Goal: Task Accomplishment & Management: Manage account settings

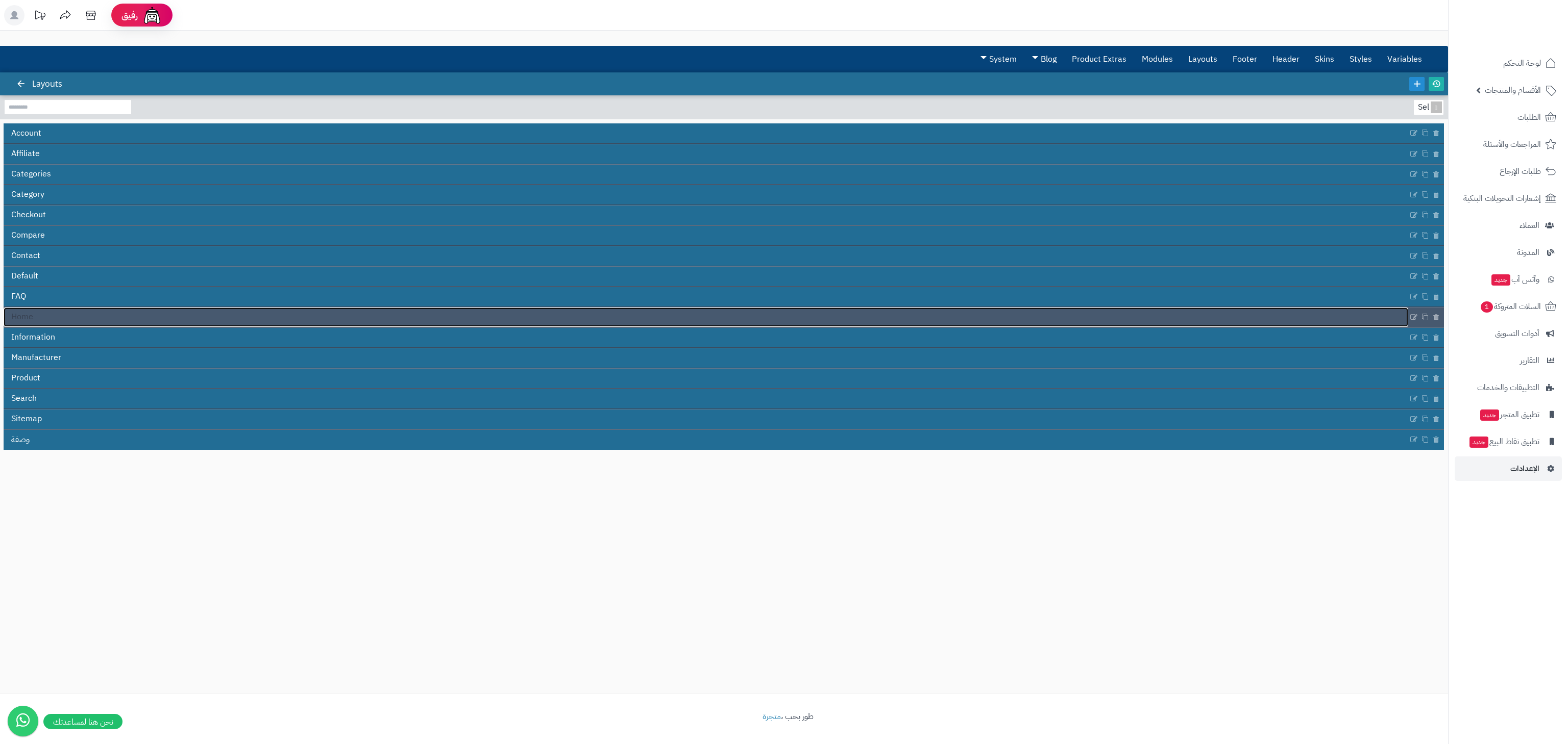
click at [876, 313] on link "Home" at bounding box center [706, 318] width 1405 height 19
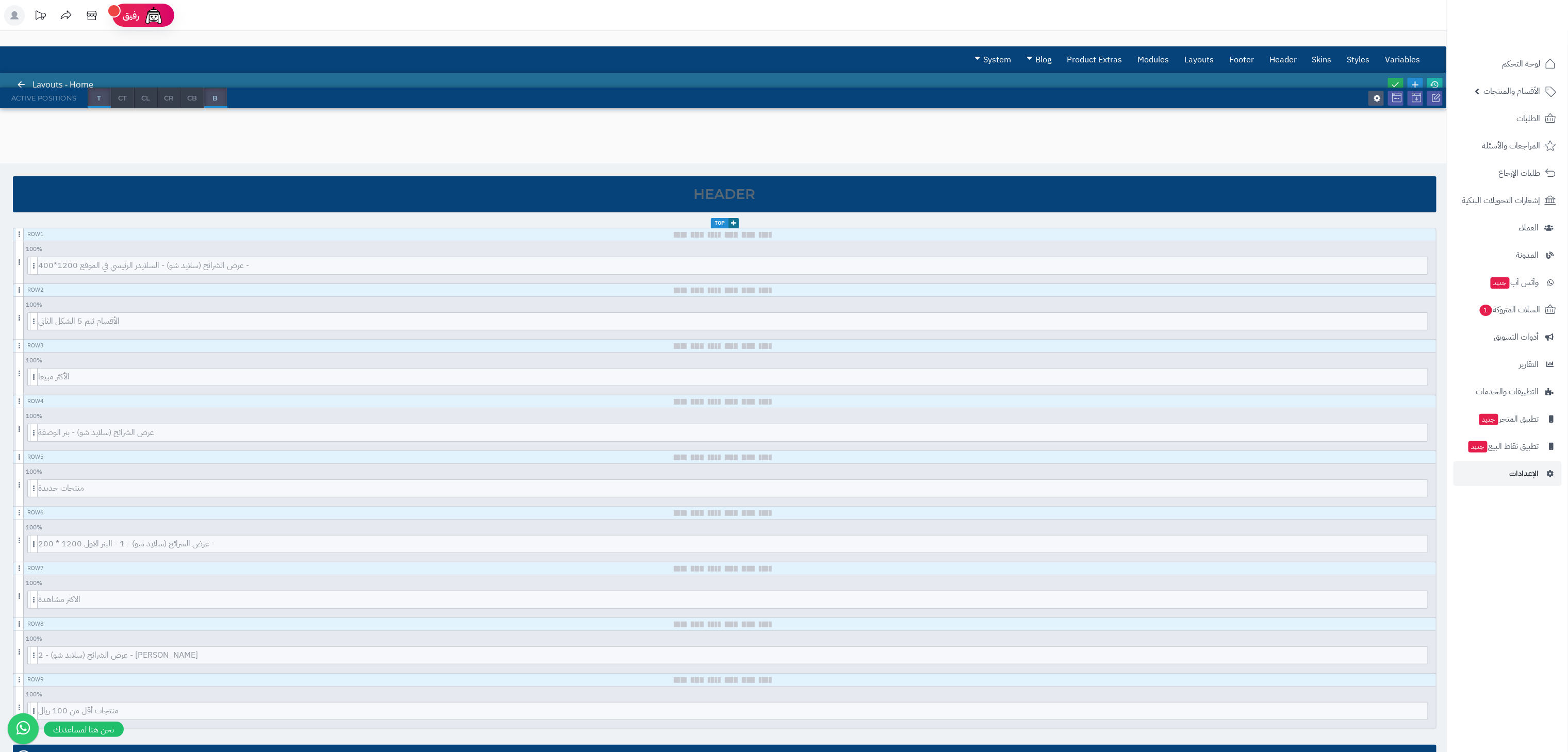
click at [1362, 113] on div "3.0.48 Layouts - Home Active Positions T CT CL CR CB B Header Top Row 1 100 % 1…" at bounding box center [723, 598] width 1447 height 1049
click at [1515, 88] on span "الأقسام والمنتجات" at bounding box center [1512, 91] width 57 height 14
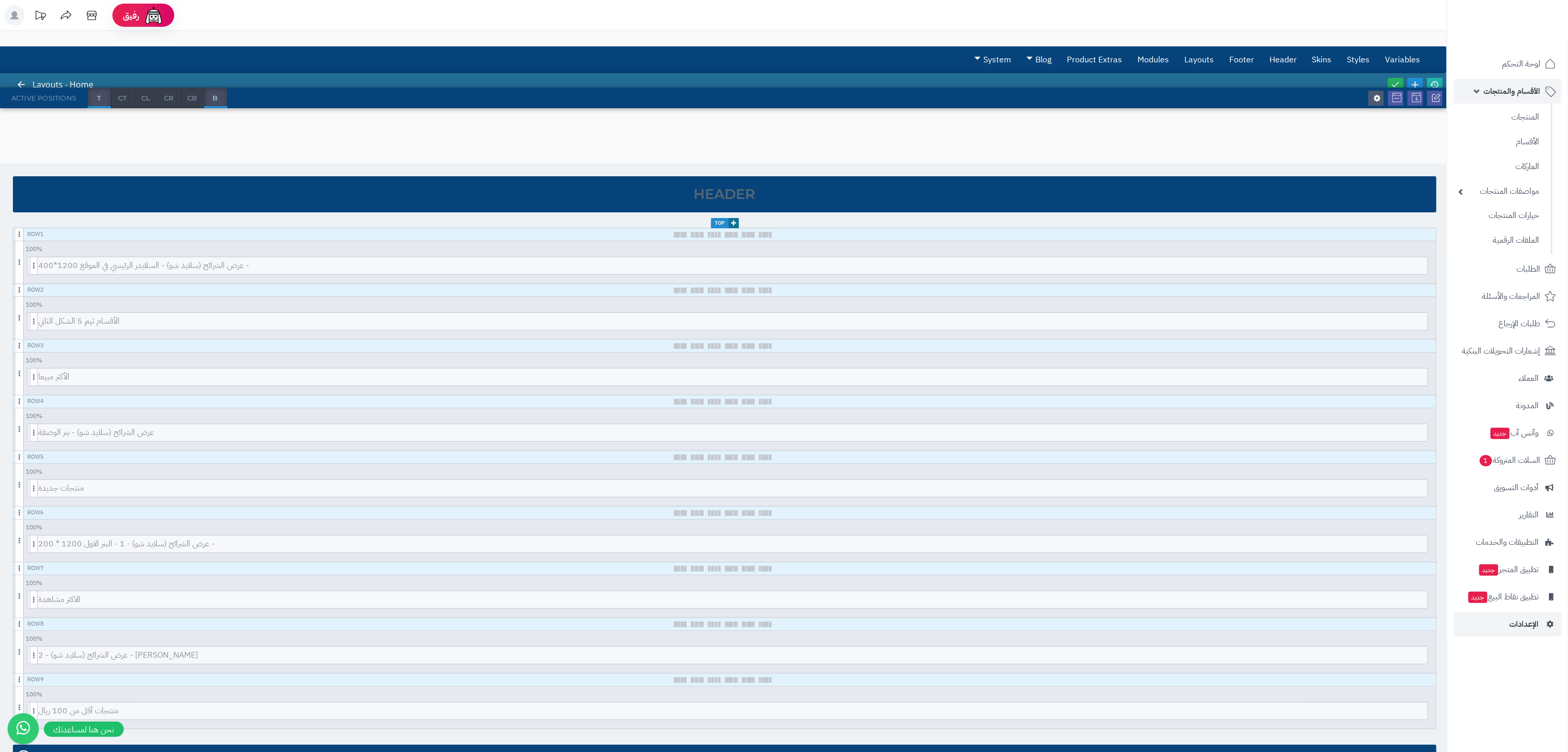
click at [1515, 88] on span "الأقسام والمنتجات" at bounding box center [1512, 91] width 57 height 14
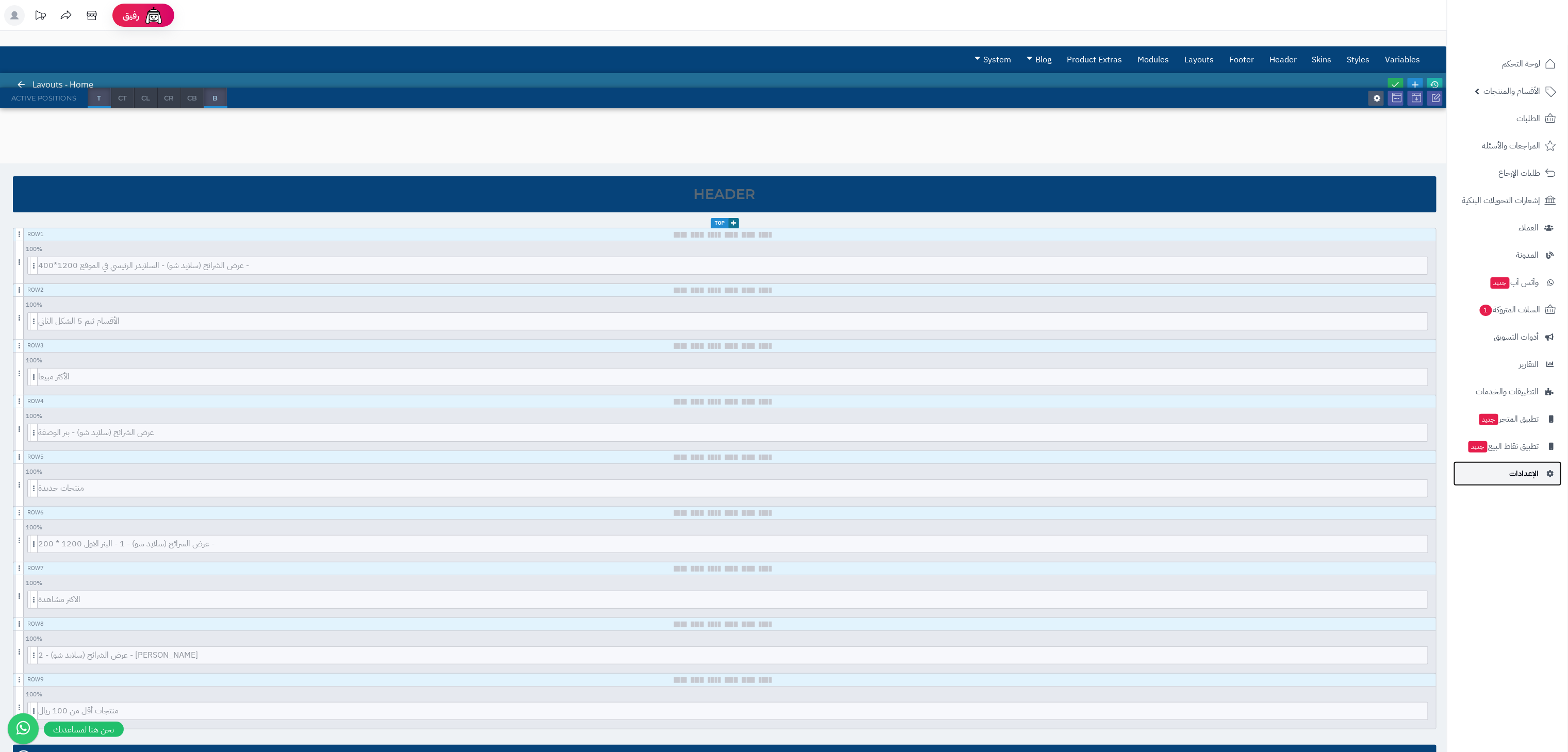
click at [1520, 474] on span "الإعدادات" at bounding box center [1524, 473] width 30 height 14
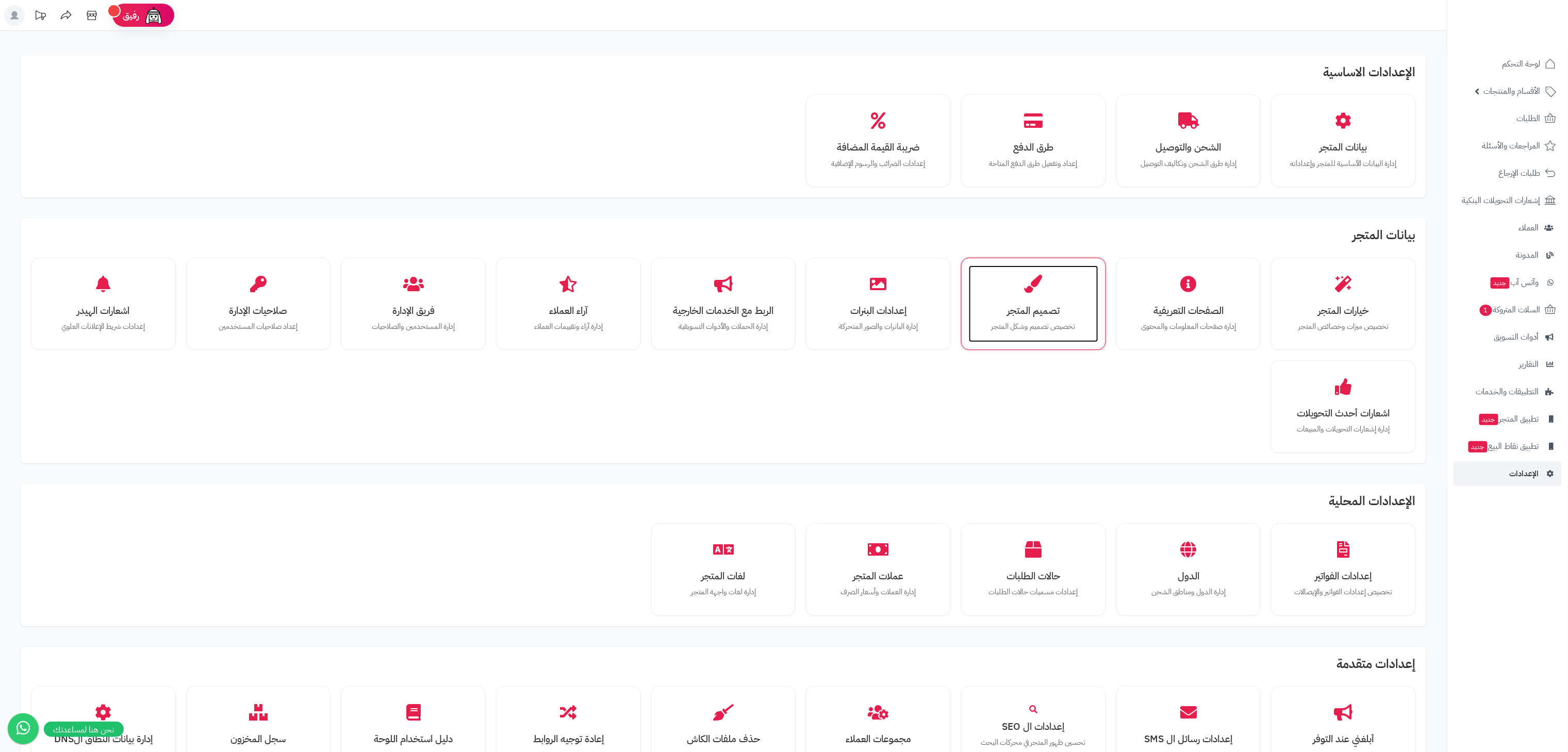
click at [1043, 311] on h3 "تصميم المتجر" at bounding box center [1033, 311] width 109 height 11
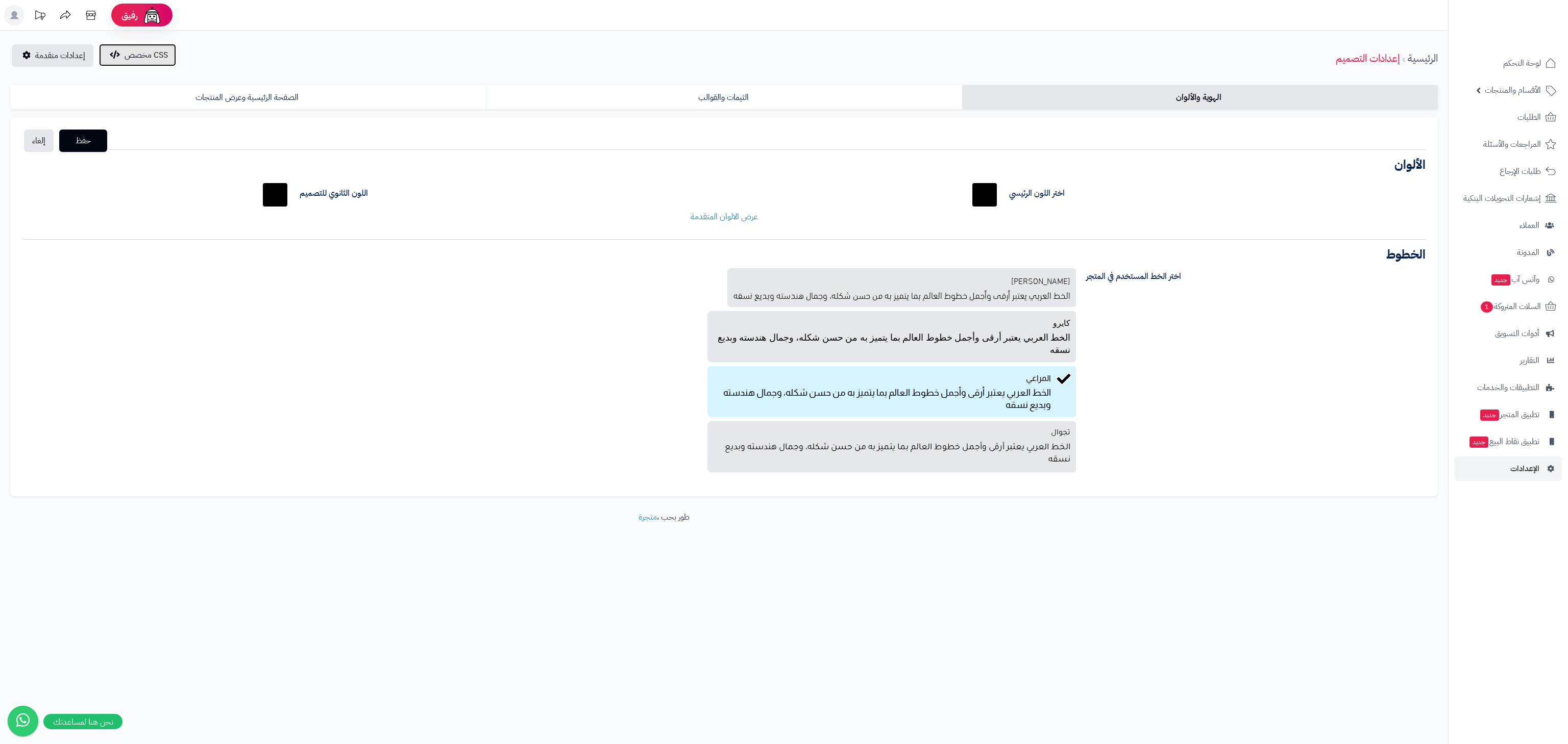
click at [131, 52] on span "CSS مخصص" at bounding box center [146, 55] width 43 height 12
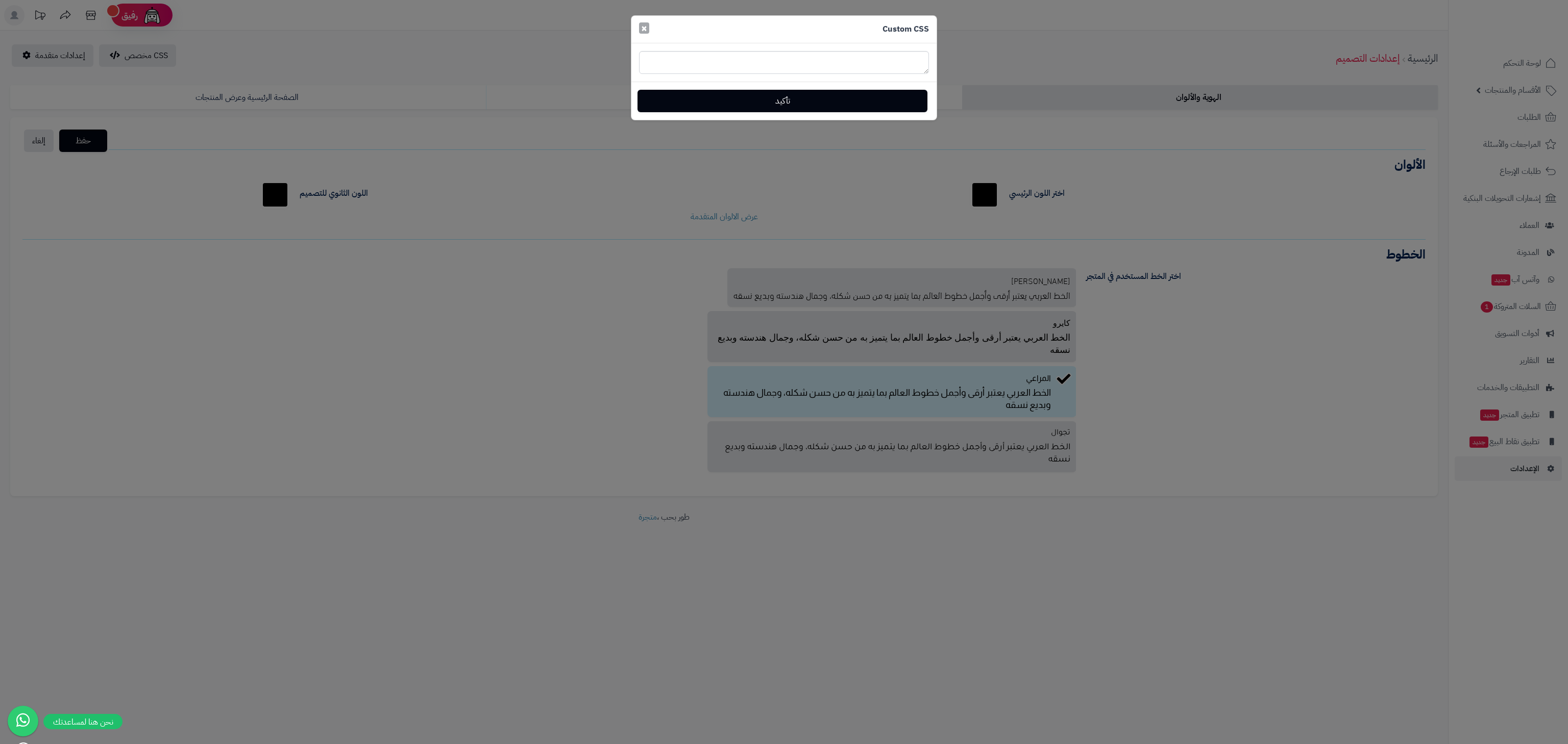
click at [645, 27] on span "×" at bounding box center [644, 28] width 6 height 15
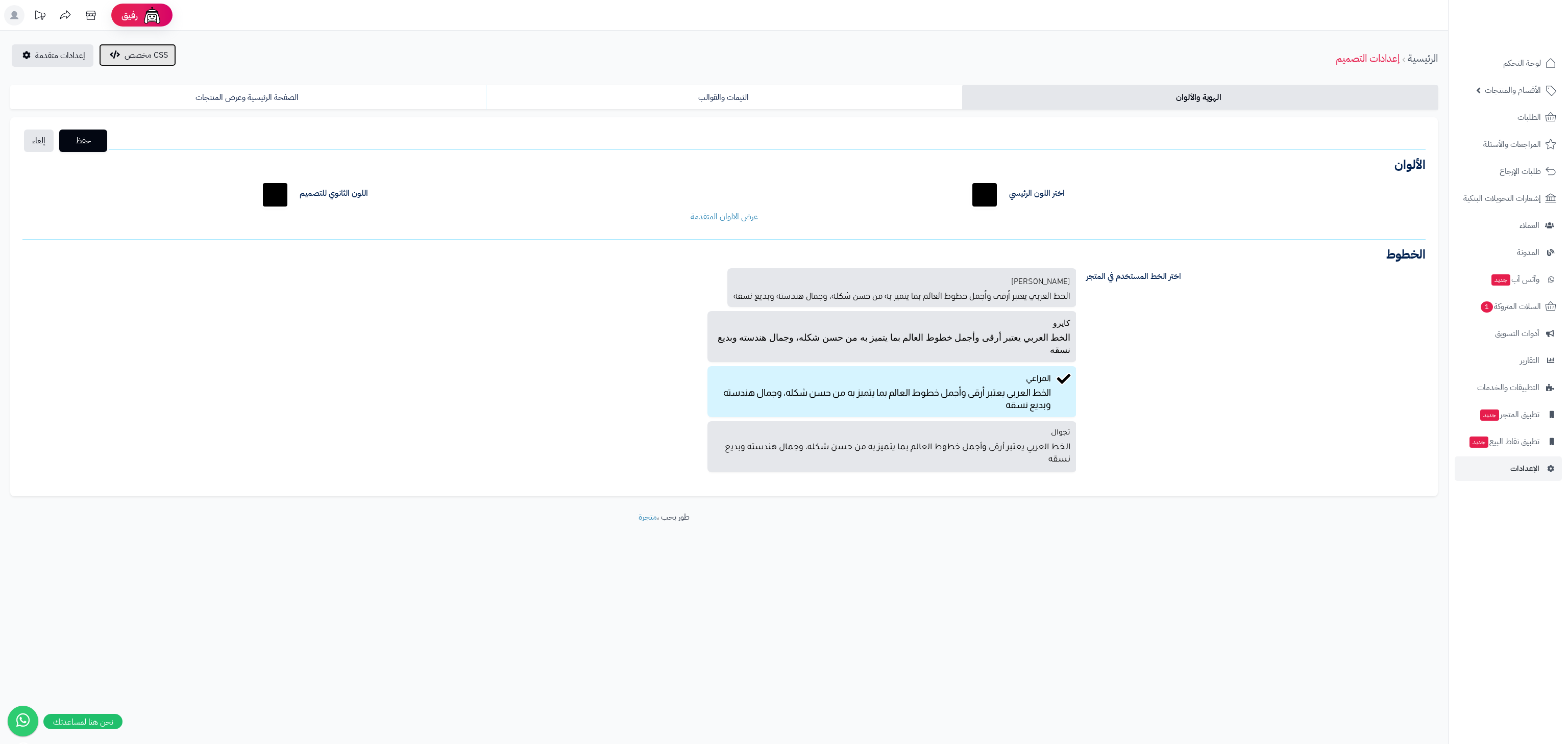
click at [146, 56] on span "CSS مخصص" at bounding box center [146, 55] width 43 height 12
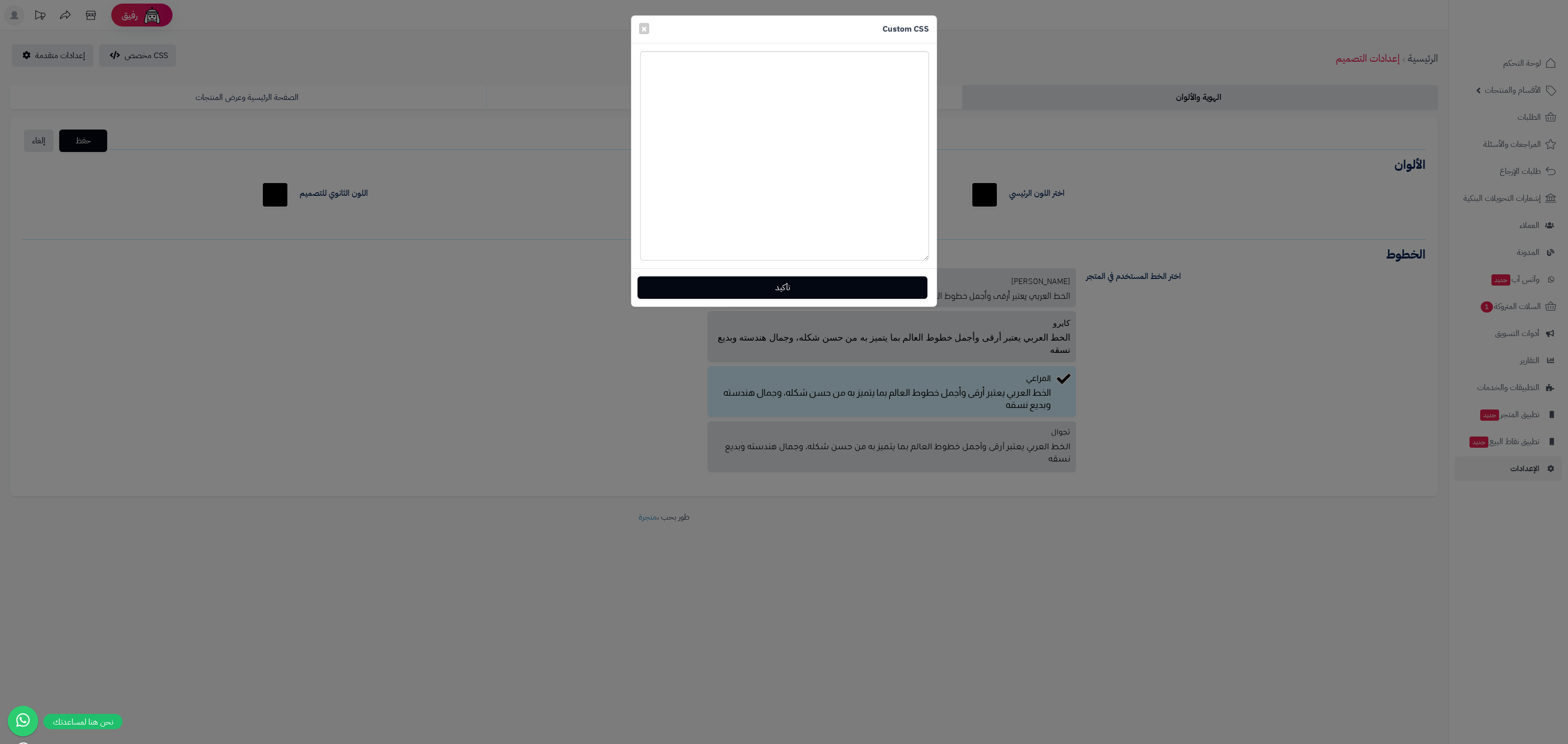
drag, startPoint x: 926, startPoint y: 68, endPoint x: 926, endPoint y: 256, distance: 188.0
click at [926, 256] on textarea at bounding box center [785, 156] width 289 height 210
click at [640, 27] on button "×" at bounding box center [644, 28] width 10 height 11
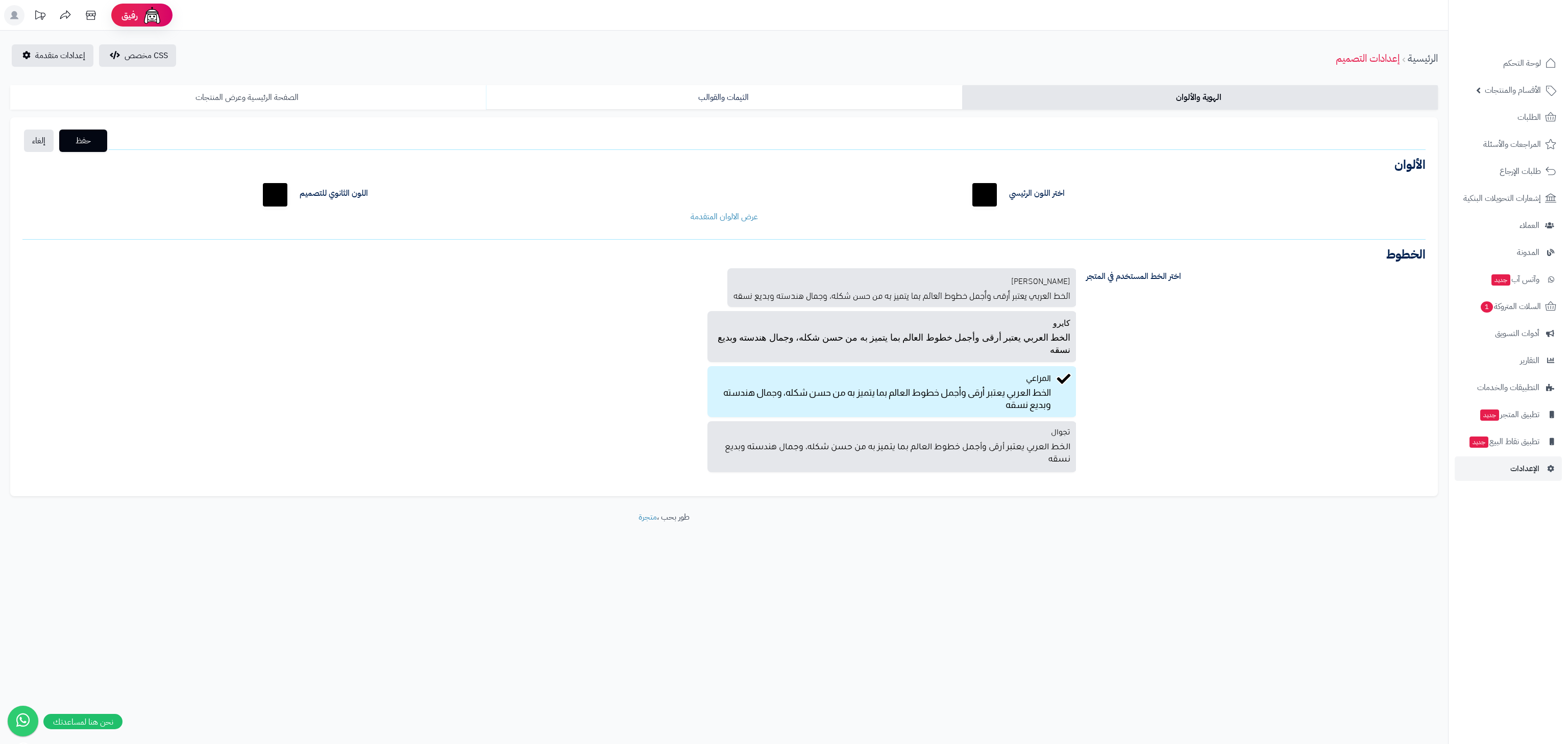
click at [328, 100] on link "الصفحة الرئيسية وعرض المنتجات" at bounding box center [248, 97] width 476 height 24
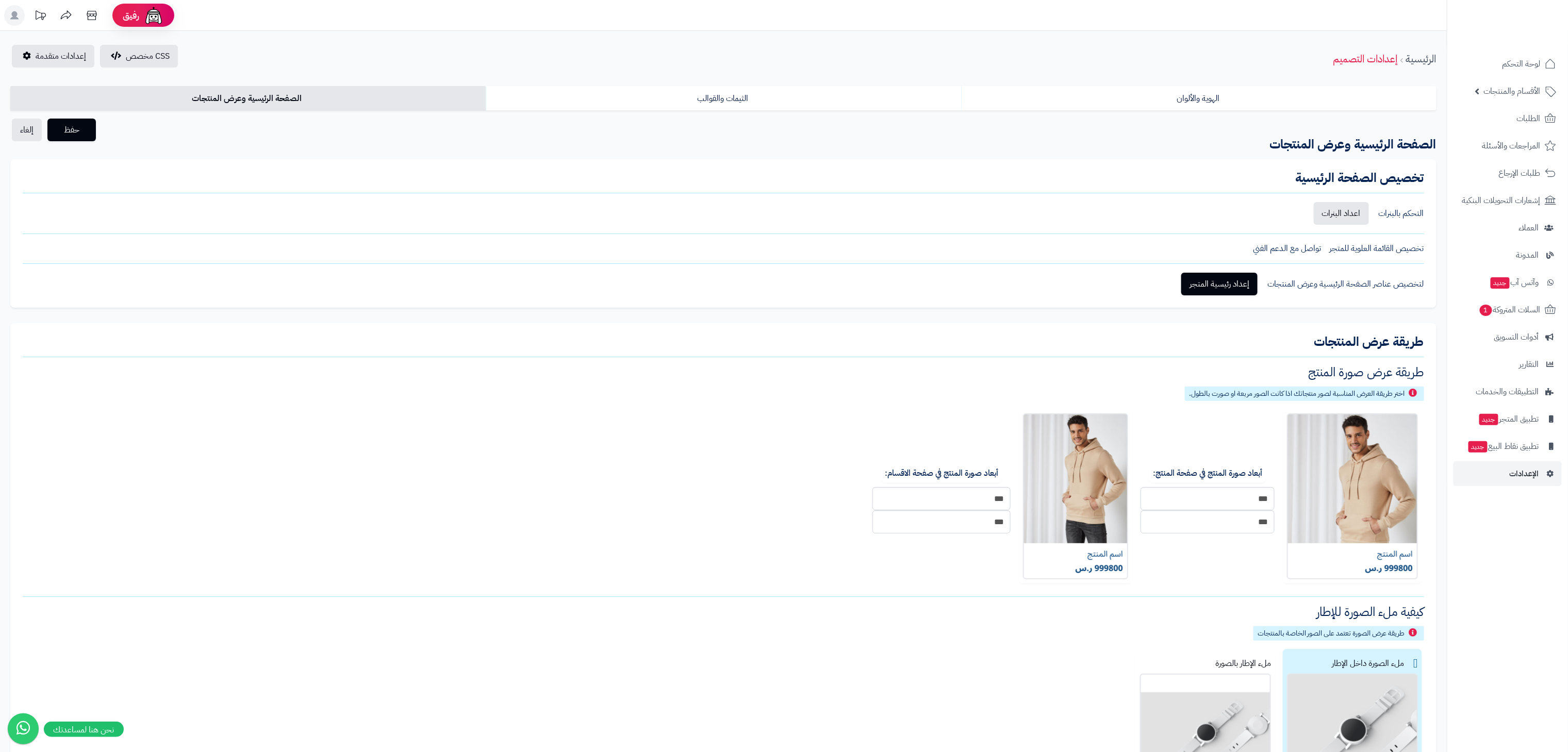
click at [1407, 217] on div "التحكم بالبنرات" at bounding box center [1401, 213] width 46 height 12
click at [1210, 278] on link "إعداد رئيسية المتجر" at bounding box center [1219, 284] width 76 height 23
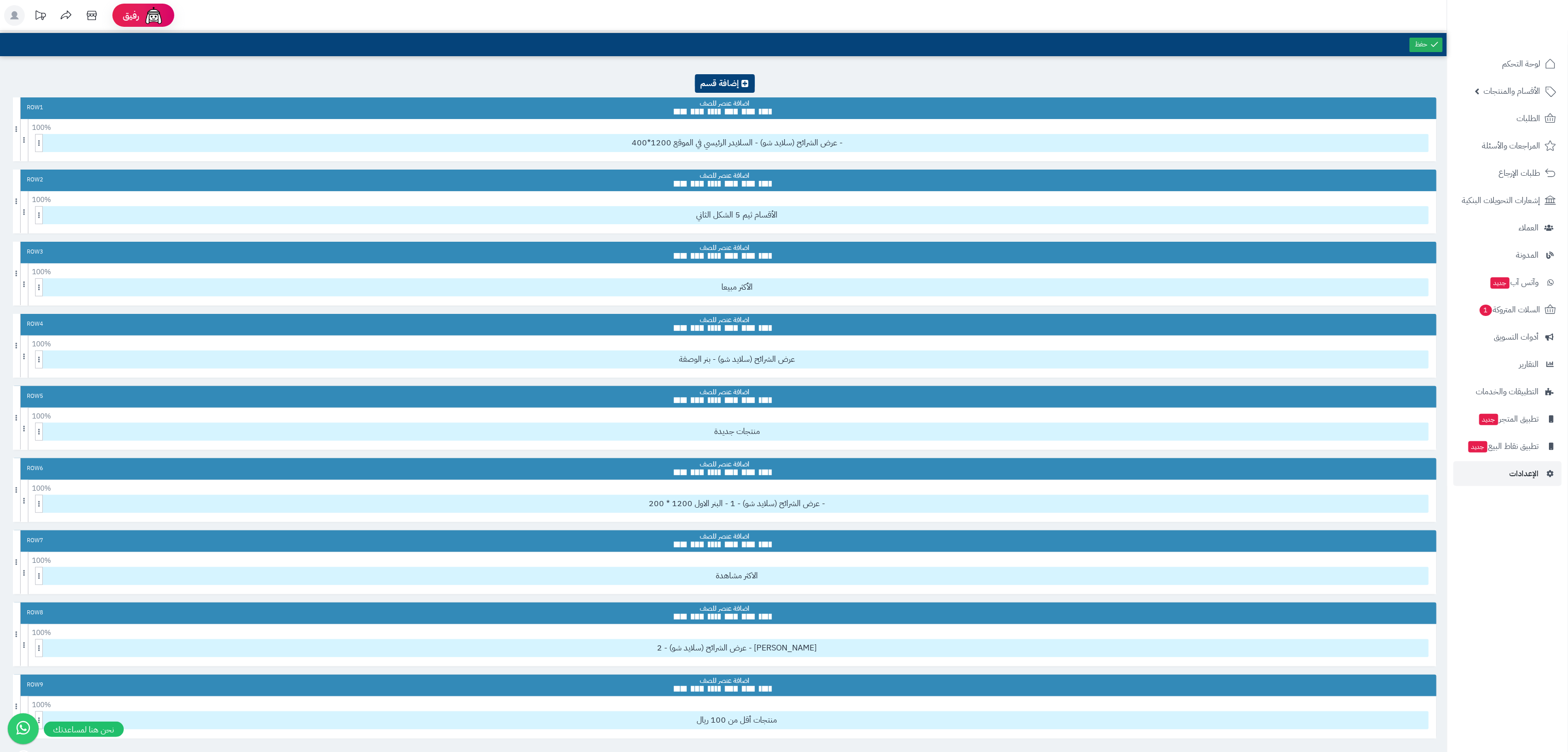
scroll to position [264, 0]
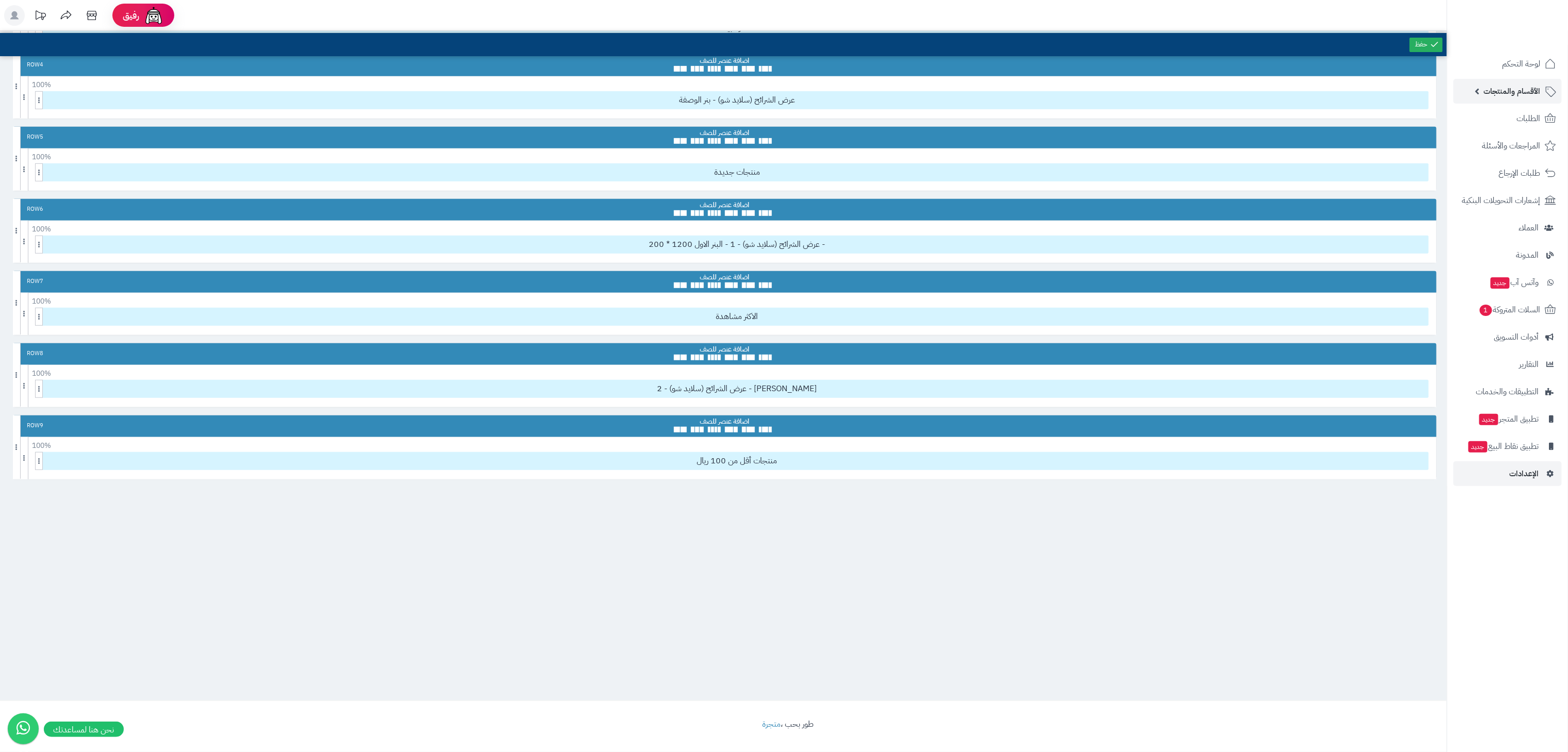
click at [1487, 88] on span "الأقسام والمنتجات" at bounding box center [1512, 91] width 57 height 14
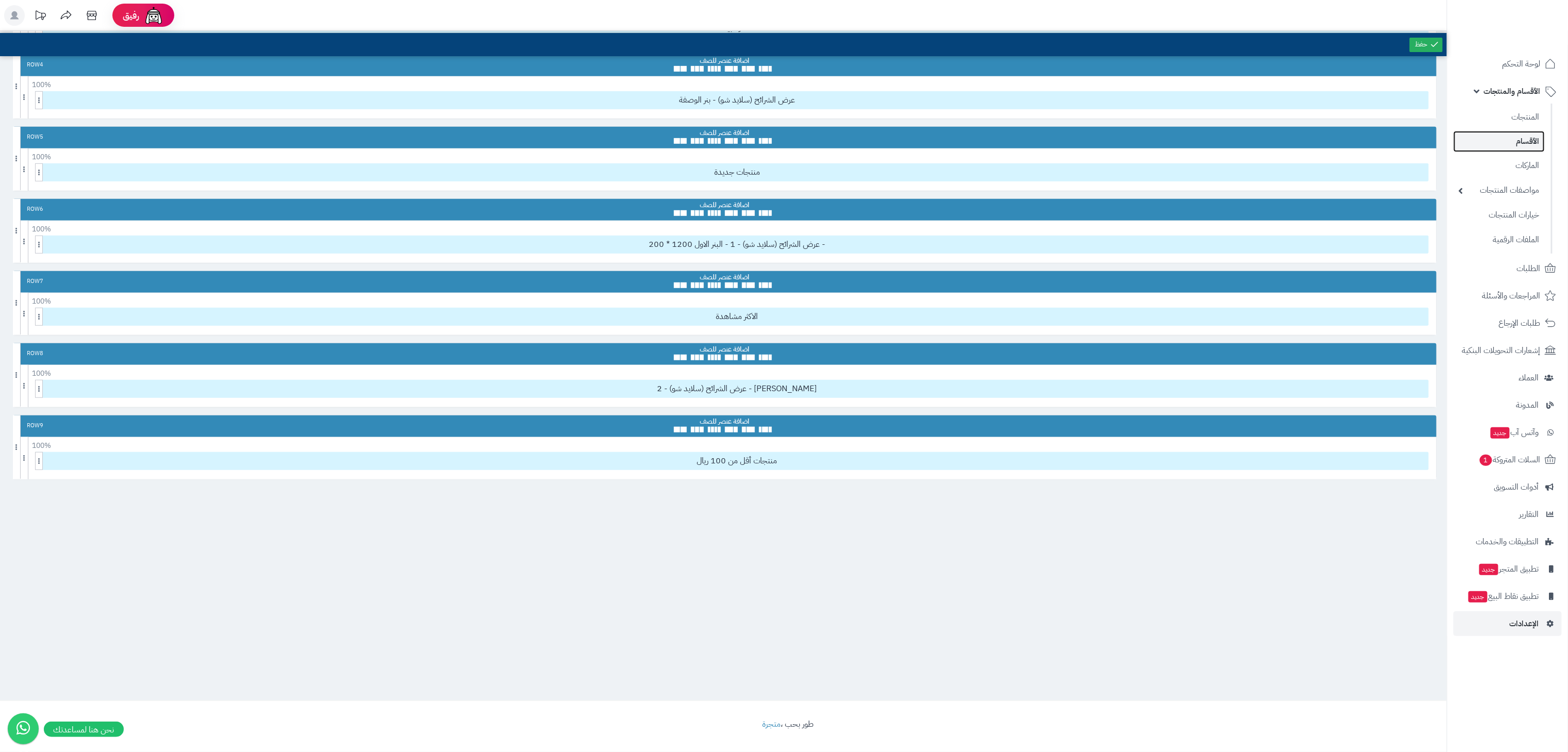
click at [1508, 137] on link "الأقسام" at bounding box center [1499, 141] width 91 height 21
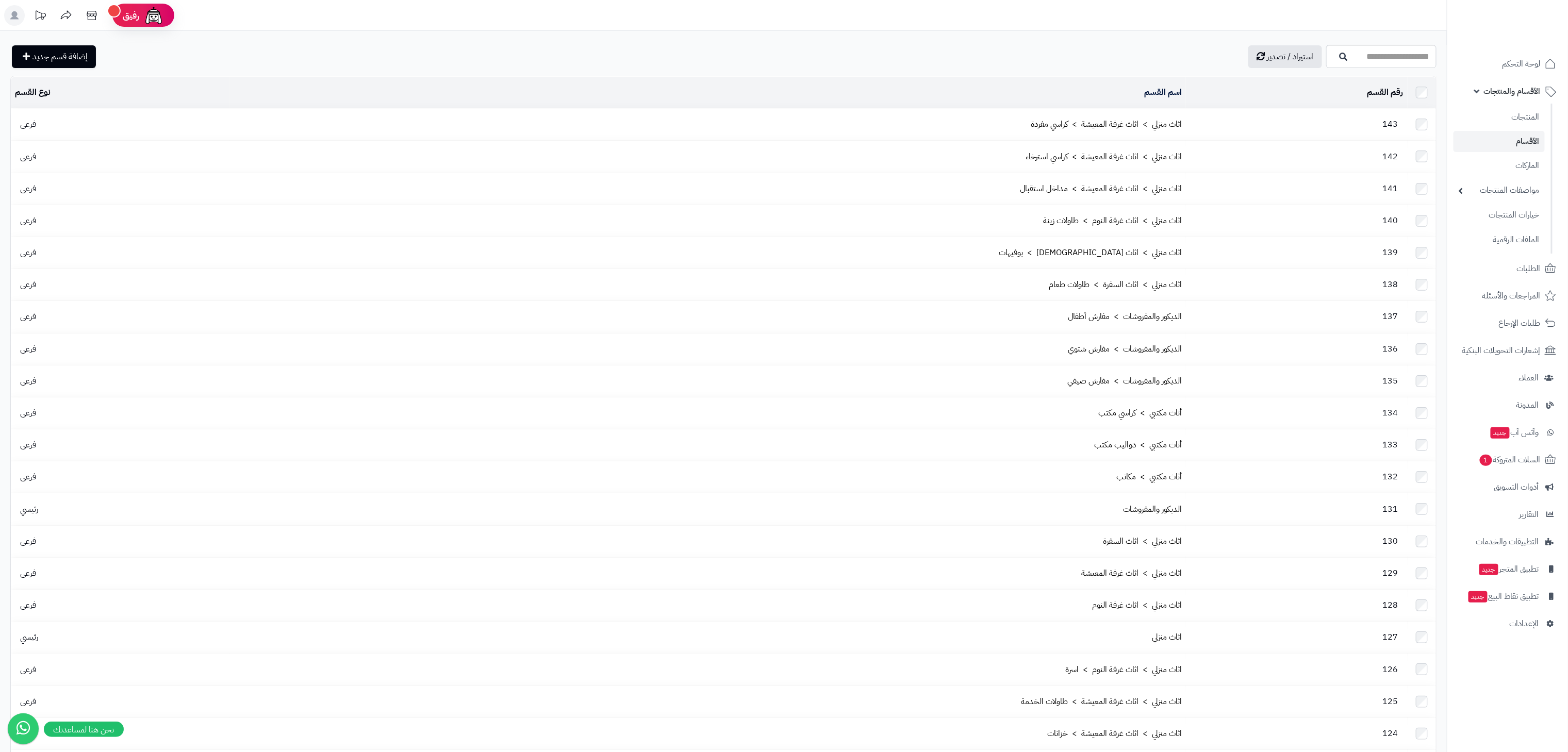
click at [865, 47] on div "استيراد / تصدير إضافة قسم جديد" at bounding box center [667, 57] width 1313 height 23
click at [1499, 89] on span "الأقسام والمنتجات" at bounding box center [1512, 91] width 57 height 14
